Goal: Task Accomplishment & Management: Use online tool/utility

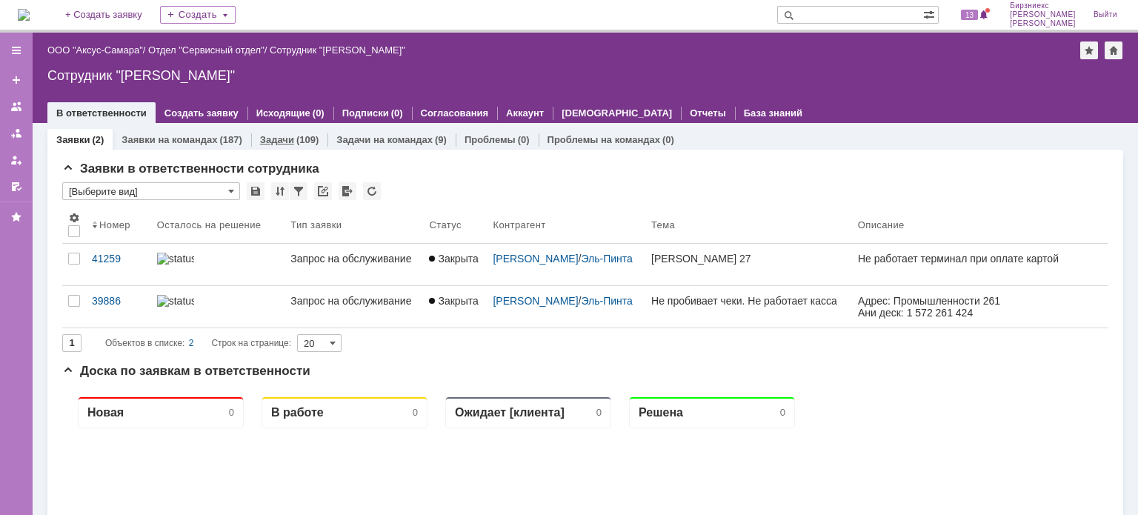
click at [302, 139] on div "(109)" at bounding box center [307, 139] width 22 height 11
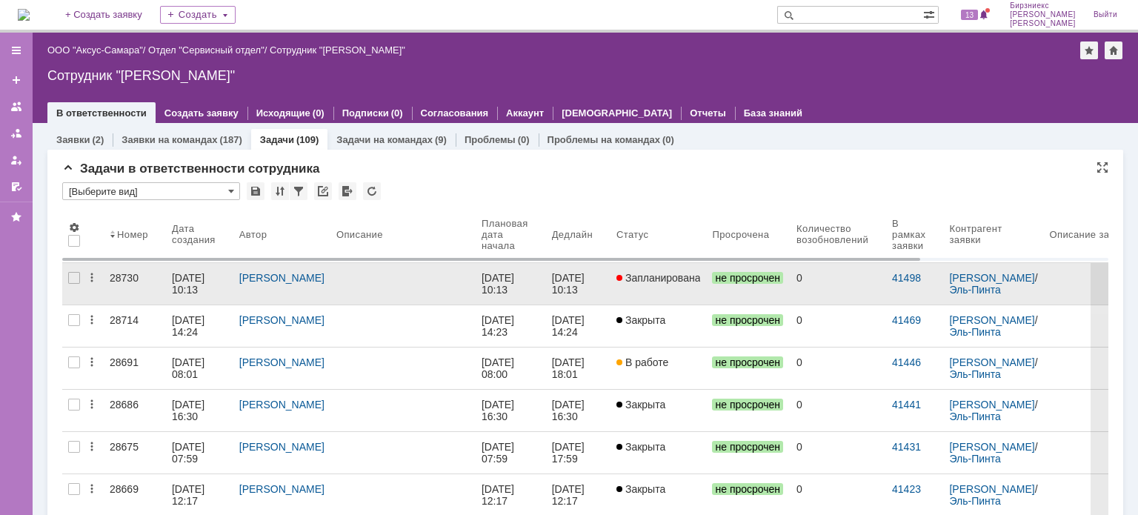
click at [403, 284] on link at bounding box center [403, 284] width 145 height 42
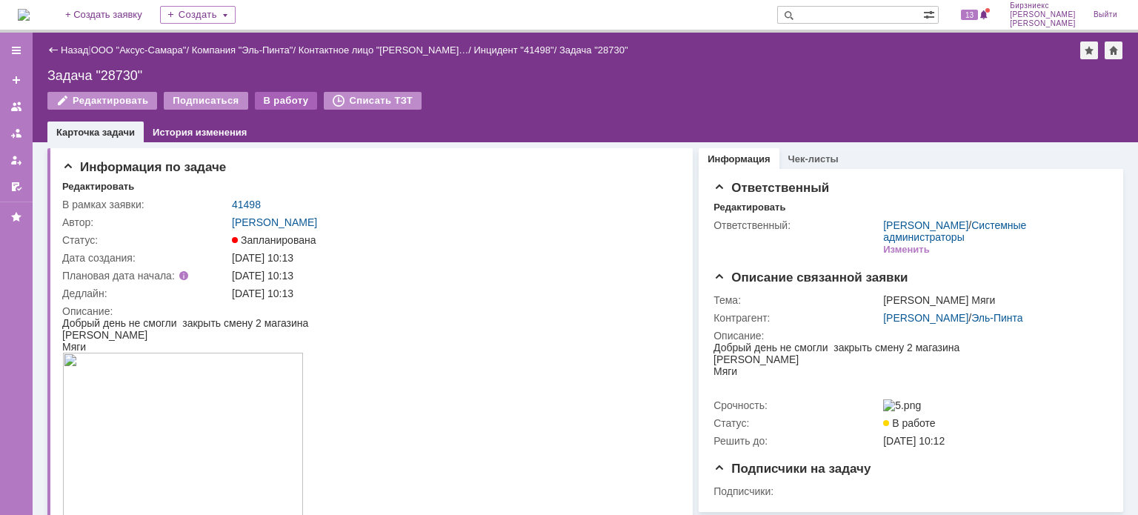
click at [270, 106] on div "В работу" at bounding box center [286, 101] width 63 height 18
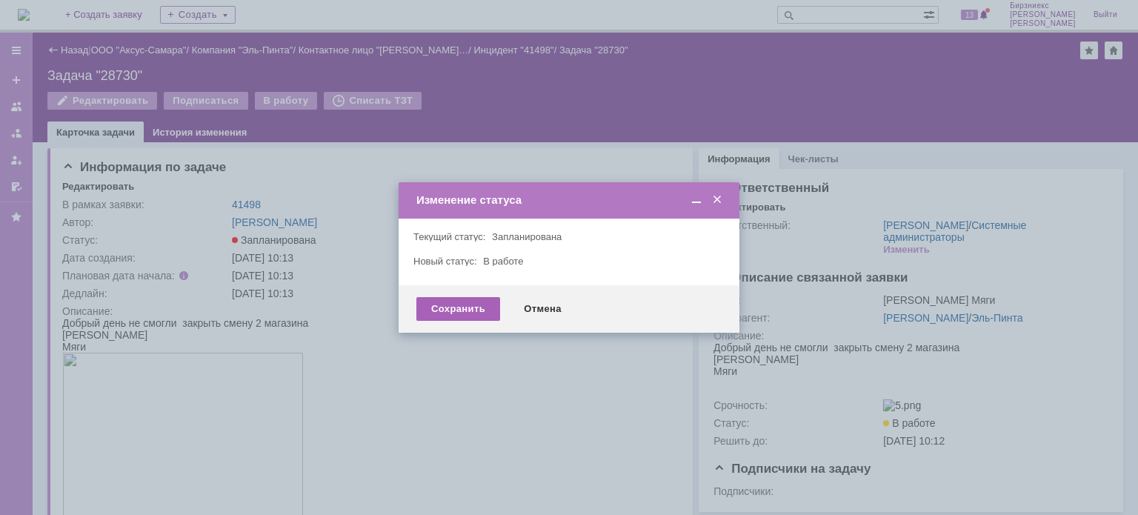
click at [471, 305] on div "Сохранить" at bounding box center [458, 309] width 84 height 24
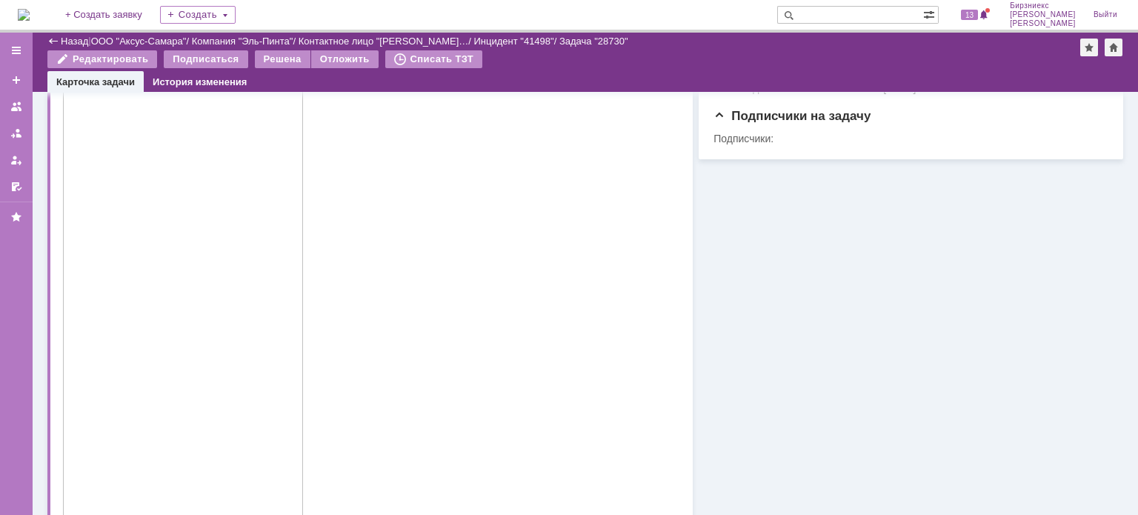
click at [233, 276] on img at bounding box center [183, 259] width 242 height 519
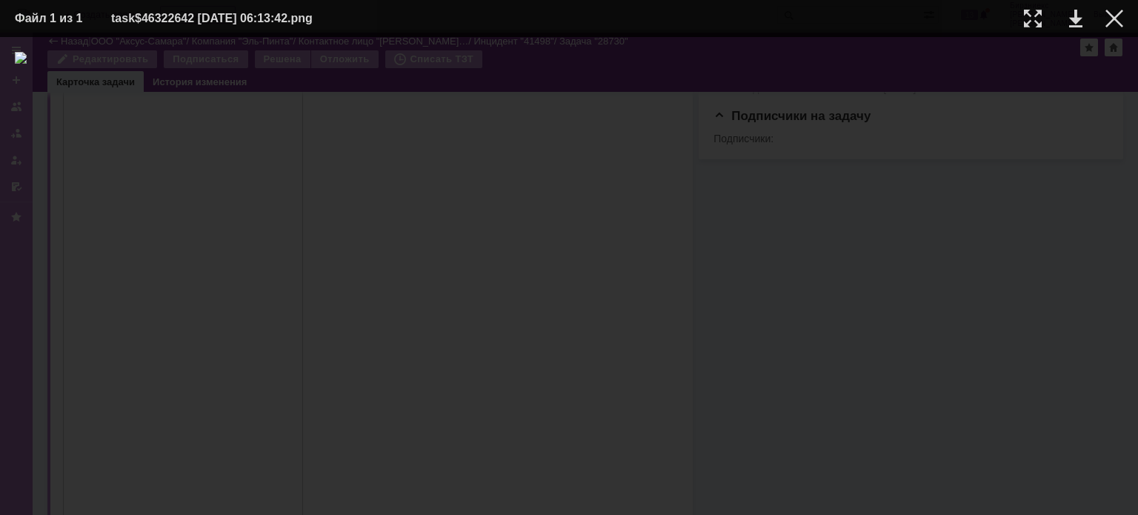
click at [880, 271] on div at bounding box center [569, 276] width 1109 height 448
click at [1111, 15] on div at bounding box center [1115, 19] width 18 height 18
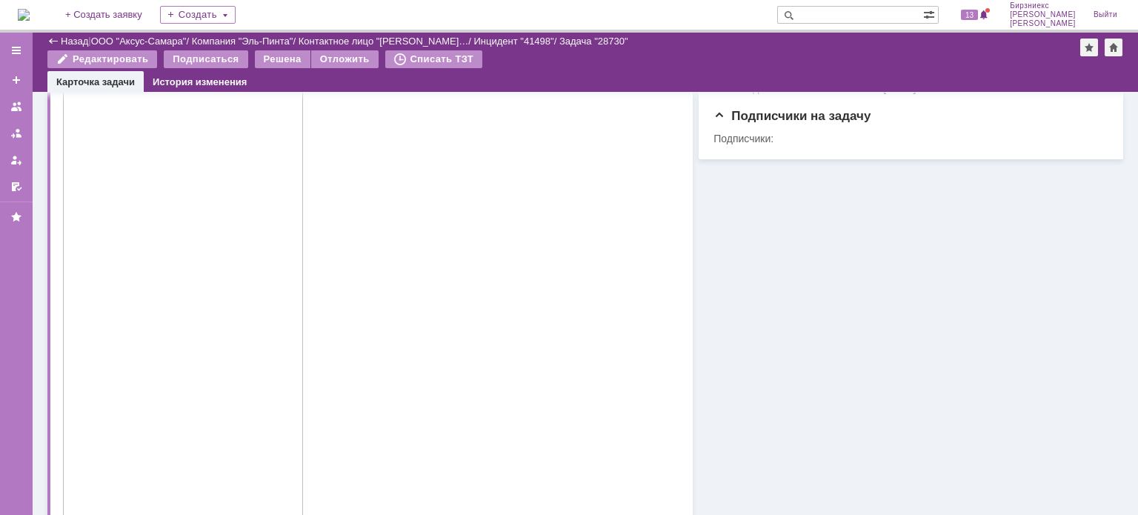
click at [242, 325] on img at bounding box center [183, 259] width 242 height 519
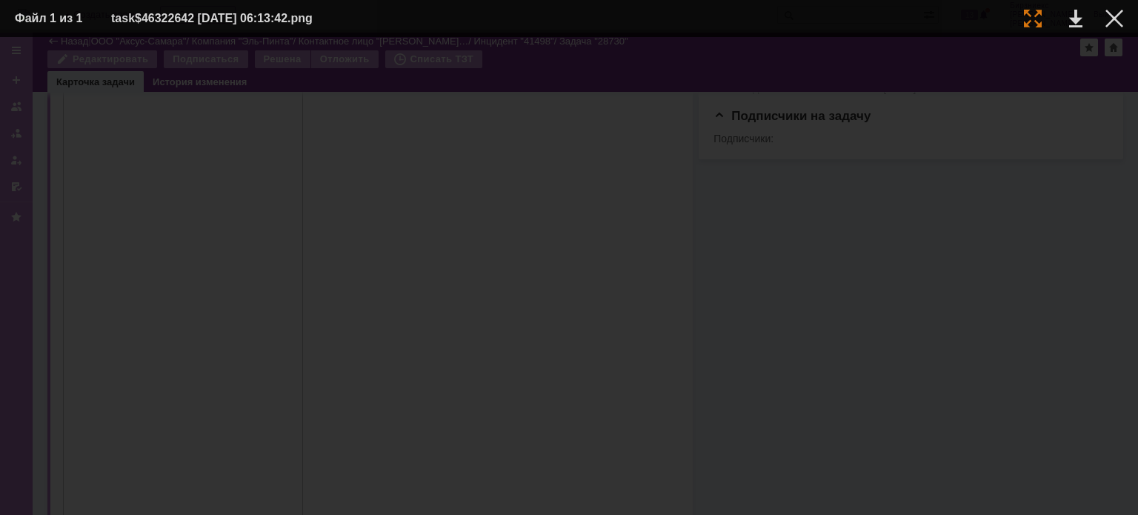
click at [1031, 19] on div at bounding box center [1033, 19] width 18 height 18
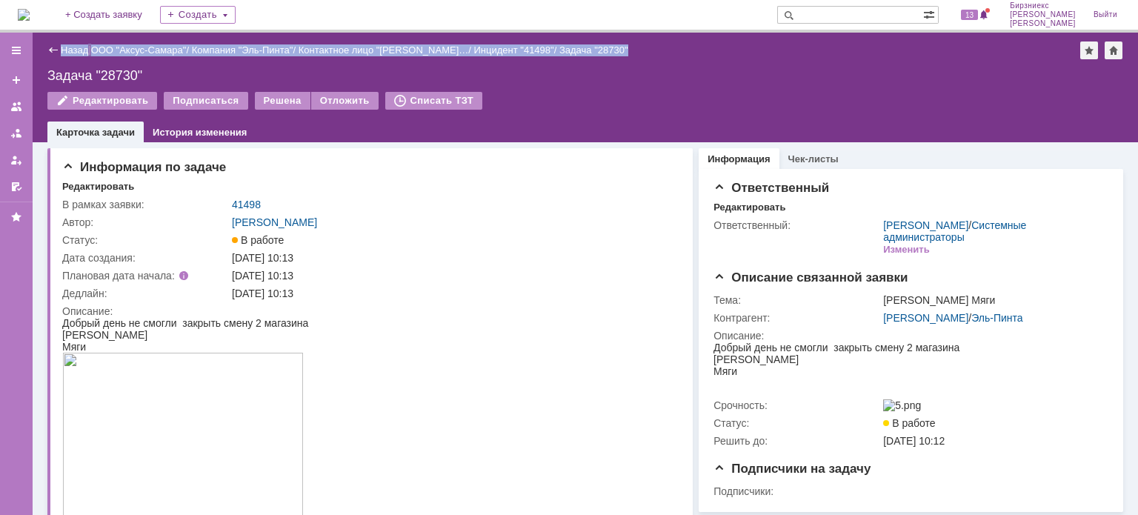
drag, startPoint x: 42, startPoint y: 41, endPoint x: 664, endPoint y: 50, distance: 622.6
click at [664, 50] on div "Назад | ООО "Аксус-Самара" / Компания "Эль-Пинта" / Контактное лицо "[PERSON_NA…" at bounding box center [586, 88] width 1106 height 110
drag, startPoint x: 697, startPoint y: 50, endPoint x: 707, endPoint y: 51, distance: 10.5
click at [697, 50] on div "Назад | ООО "Аксус-Самара" / Компания "Эль-Пинта" / Контактное лицо "[PERSON_NA…" at bounding box center [585, 51] width 1076 height 18
click at [741, 56] on div "Назад | ООО "Аксус-Самара" / Компания "Эль-Пинта" / Контактное лицо "[PERSON_NA…" at bounding box center [585, 51] width 1076 height 18
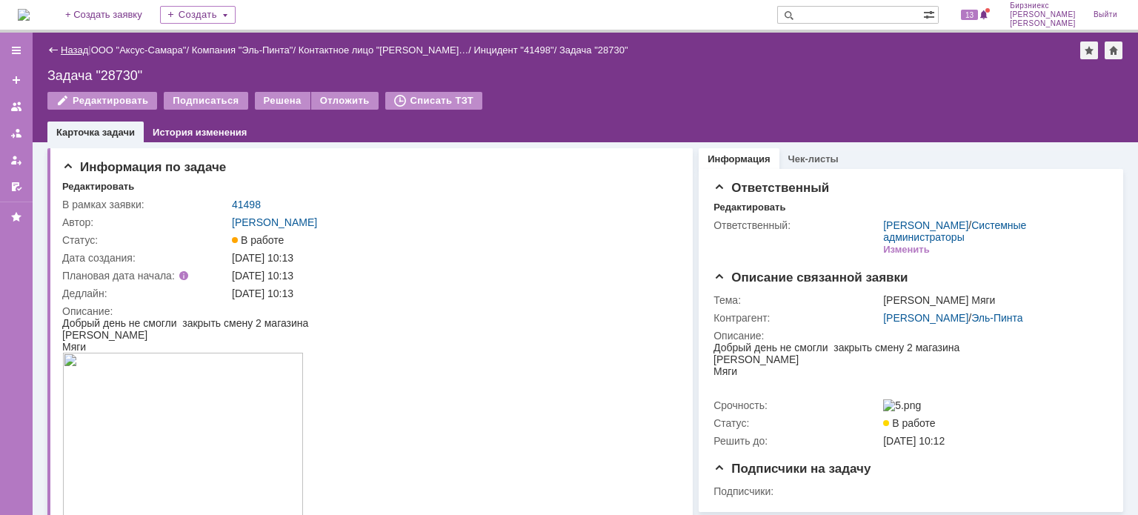
click at [81, 53] on link "Назад" at bounding box center [74, 49] width 27 height 11
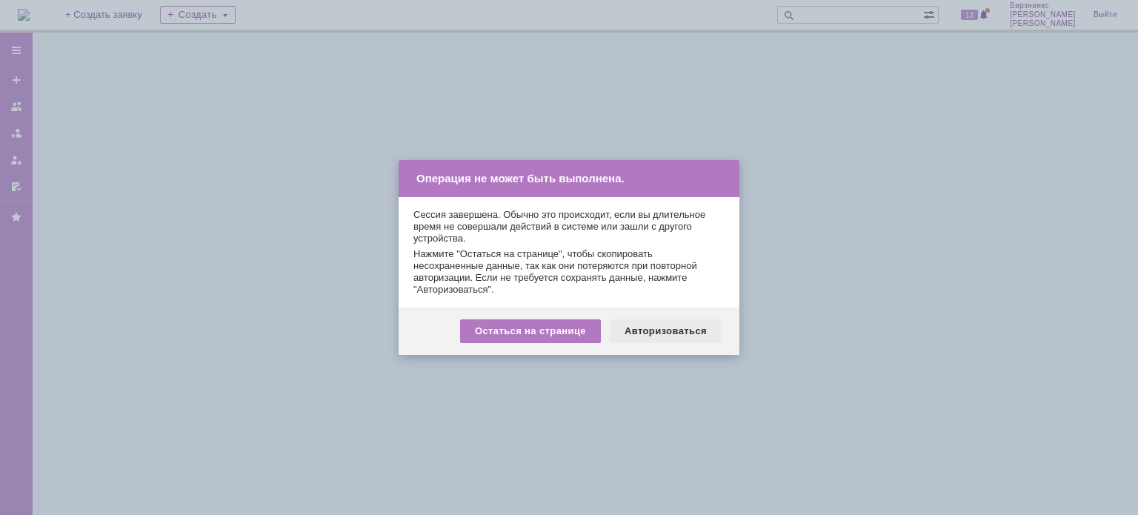
click at [658, 333] on div "Авторизоваться" at bounding box center [666, 331] width 112 height 24
